Goal: Task Accomplishment & Management: Complete application form

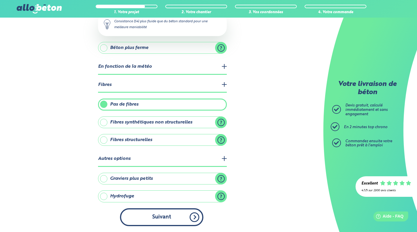
click at [163, 217] on button "Suivant" at bounding box center [161, 217] width 83 height 18
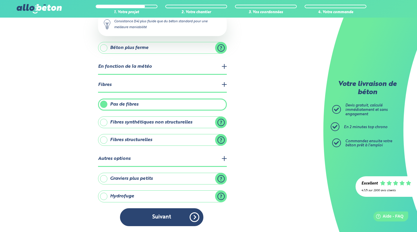
scroll to position [78, 0]
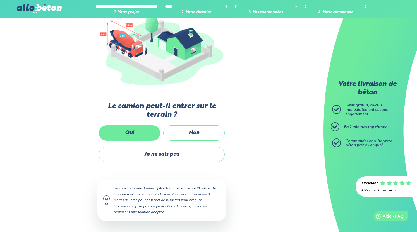
click at [144, 129] on label "Oui" at bounding box center [130, 133] width 62 height 16
click at [0, 0] on input "Oui" at bounding box center [0, 0] width 0 height 0
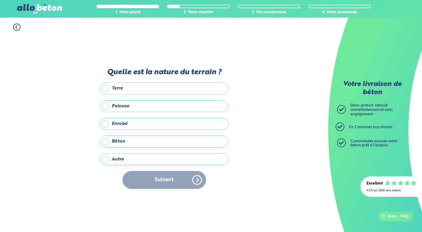
click at [122, 159] on label "Autre" at bounding box center [164, 159] width 129 height 12
click at [0, 0] on input "Autre" at bounding box center [0, 0] width 0 height 0
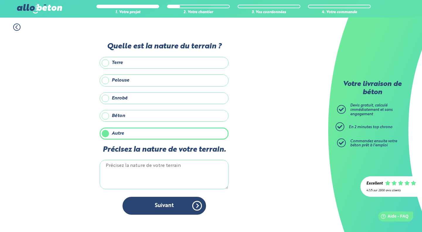
click at [120, 116] on label "Béton" at bounding box center [164, 116] width 129 height 12
click at [0, 0] on input "Béton" at bounding box center [0, 0] width 0 height 0
drag, startPoint x: 109, startPoint y: 135, endPoint x: 114, endPoint y: 132, distance: 5.5
click at [110, 135] on label "Autre" at bounding box center [164, 133] width 129 height 12
click at [0, 0] on input "Autre" at bounding box center [0, 0] width 0 height 0
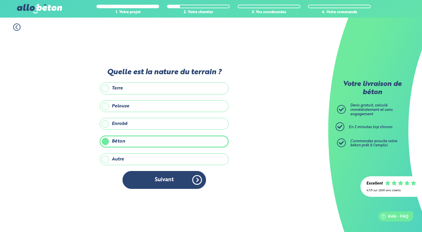
click at [117, 156] on label "Autre" at bounding box center [164, 159] width 129 height 12
click at [0, 0] on input "Autre" at bounding box center [0, 0] width 0 height 0
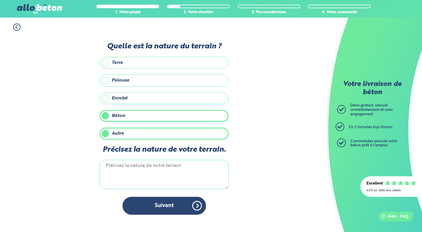
click at [120, 117] on label "Béton" at bounding box center [164, 116] width 129 height 12
click at [0, 0] on input "Béton" at bounding box center [0, 0] width 0 height 0
click at [136, 171] on textarea "Précisez la nature de votre terrain." at bounding box center [164, 174] width 129 height 29
type textarea "h"
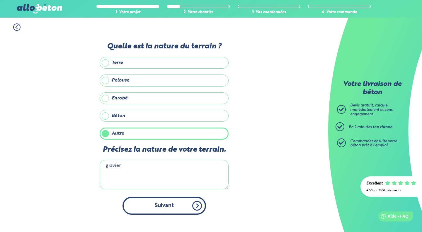
type textarea "gravier"
click at [168, 206] on button "Suivant" at bounding box center [163, 206] width 83 height 18
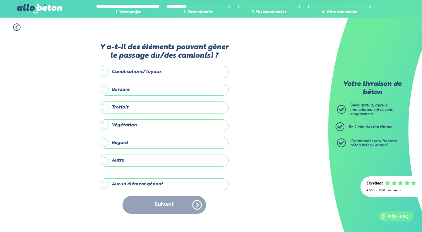
click at [139, 186] on label "Aucun élément gênant" at bounding box center [164, 184] width 129 height 12
click at [0, 0] on input "Aucun élément gênant" at bounding box center [0, 0] width 0 height 0
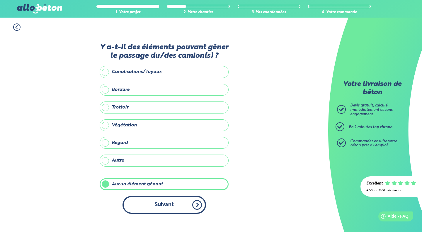
click at [174, 210] on button "Suivant" at bounding box center [163, 205] width 83 height 18
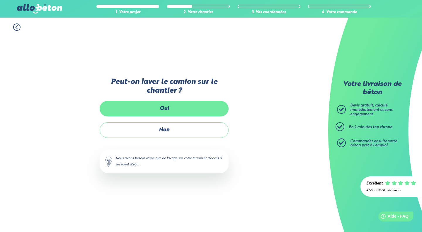
click at [174, 109] on label "Oui" at bounding box center [164, 109] width 129 height 16
click at [0, 0] on input "Oui" at bounding box center [0, 0] width 0 height 0
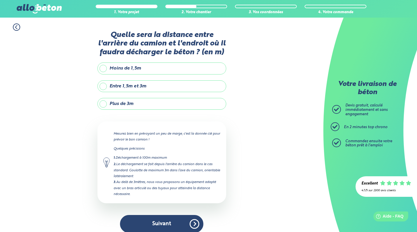
click at [121, 88] on label "Entre 1,5m et 3m" at bounding box center [162, 86] width 129 height 12
click at [0, 0] on input "Entre 1,5m et 3m" at bounding box center [0, 0] width 0 height 0
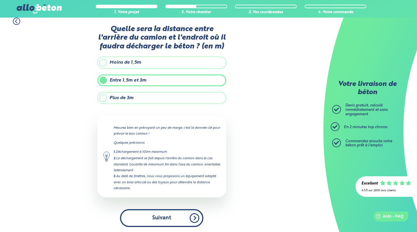
click at [165, 213] on button "Suivant" at bounding box center [161, 218] width 83 height 18
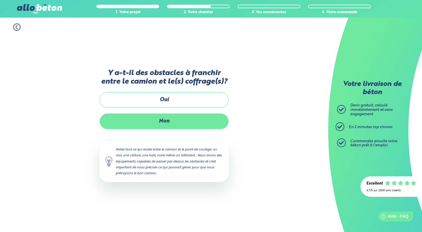
click at [152, 121] on label "Non" at bounding box center [164, 121] width 129 height 16
click at [0, 0] on input "Non" at bounding box center [0, 0] width 0 height 0
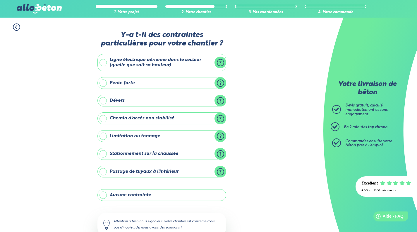
click at [160, 194] on label "Aucune contrainte" at bounding box center [162, 195] width 129 height 12
click at [0, 0] on input "Aucune contrainte" at bounding box center [0, 0] width 0 height 0
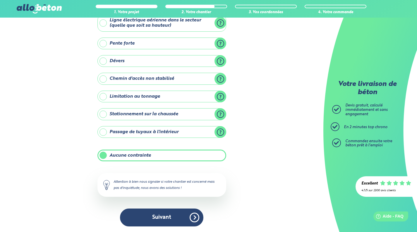
scroll to position [40, 0]
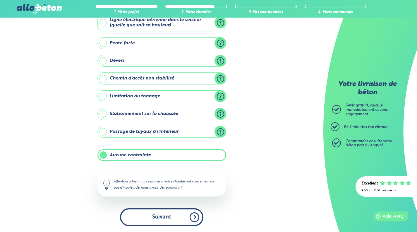
click at [156, 216] on button "Suivant" at bounding box center [161, 217] width 83 height 18
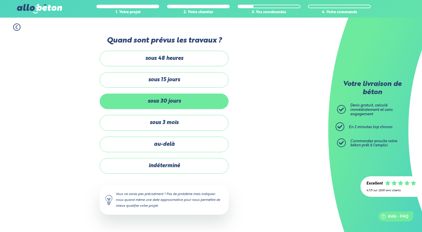
click at [184, 96] on label "sous 30 jours" at bounding box center [164, 101] width 129 height 16
click at [0, 0] on input "sous 30 jours" at bounding box center [0, 0] width 0 height 0
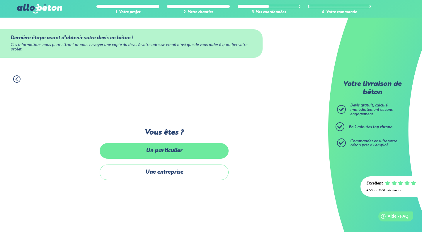
click at [181, 154] on label "Un particulier" at bounding box center [164, 151] width 129 height 16
click at [0, 0] on input "Un particulier" at bounding box center [0, 0] width 0 height 0
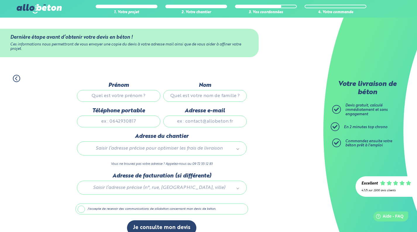
scroll to position [10, 0]
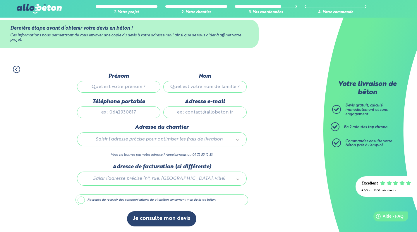
click at [120, 84] on input "Prénom" at bounding box center [118, 87] width 83 height 12
type input "[PERSON_NAME]"
type input "0695116895"
type input "[EMAIL_ADDRESS][DOMAIN_NAME]"
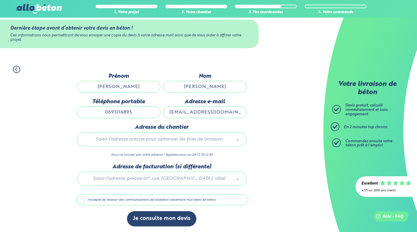
type input "[STREET_ADDRESS]"
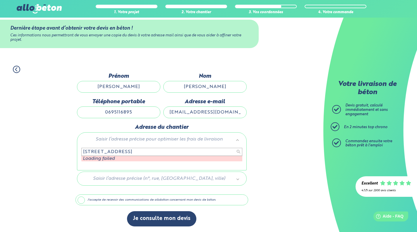
click at [90, 152] on input "[STREET_ADDRESS]" at bounding box center [161, 152] width 161 height 8
click at [82, 152] on input "[STREET_ADDRESS]" at bounding box center [161, 152] width 161 height 8
click at [129, 149] on input "[STREET_ADDRESS]" at bounding box center [161, 152] width 161 height 8
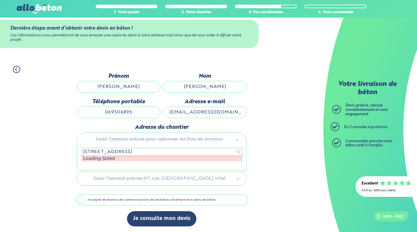
click at [129, 149] on input "[STREET_ADDRESS]" at bounding box center [161, 152] width 161 height 8
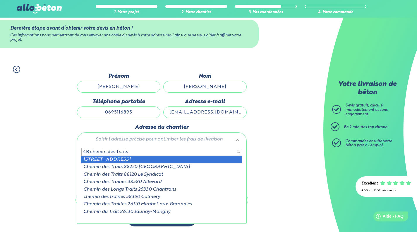
type input "4B chemin des traits"
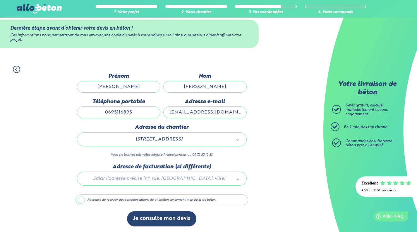
click at [133, 199] on label "J'accepte de recevoir des communications de allobéton concernant mon devis de b…" at bounding box center [162, 199] width 173 height 11
click at [0, 0] on input "J'accepte de recevoir des communications de allobéton concernant mon devis de b…" at bounding box center [0, 0] width 0 height 0
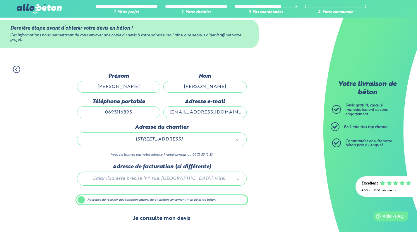
click at [168, 216] on button "Je consulte mon devis" at bounding box center [161, 218] width 69 height 15
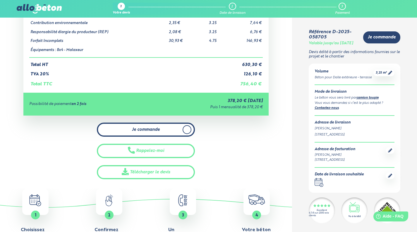
scroll to position [28, 0]
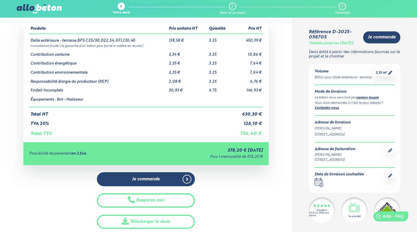
click at [39, 40] on td "Dalle extérieure - terrasse BPS C25/30,D22,S4,XF1,Cl0,40" at bounding box center [98, 38] width 139 height 9
drag, startPoint x: 39, startPoint y: 40, endPoint x: 49, endPoint y: 41, distance: 10.3
click at [49, 41] on td "Dalle extérieure - terrasse BPS C25/30,D22,S4,XF1,Cl0,40" at bounding box center [98, 38] width 139 height 9
click at [73, 44] on td "consistance fluide ( la garantie d’un béton plus facile à mettre en œuvre )" at bounding box center [146, 45] width 234 height 5
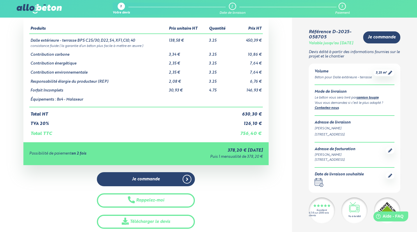
click at [35, 99] on td "Équipements : 8x4 - Malaxeur" at bounding box center [98, 100] width 139 height 14
drag, startPoint x: 35, startPoint y: 99, endPoint x: 128, endPoint y: 102, distance: 93.5
click at [128, 102] on td "Équipements : 8x4 - Malaxeur" at bounding box center [98, 100] width 139 height 14
click at [136, 105] on td "Équipements : 8x4 - Malaxeur" at bounding box center [98, 100] width 139 height 14
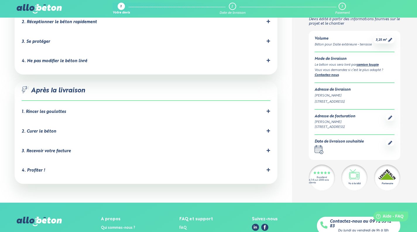
scroll to position [584, 0]
